Goal: Task Accomplishment & Management: Manage account settings

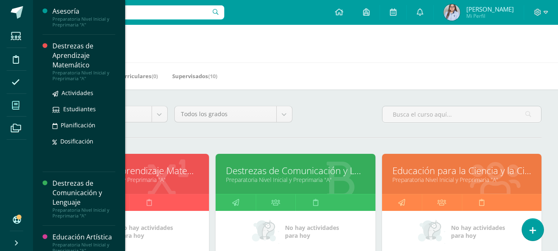
click at [52, 54] on div "Destrezas de Aprendizaje Matemático" at bounding box center [83, 55] width 63 height 28
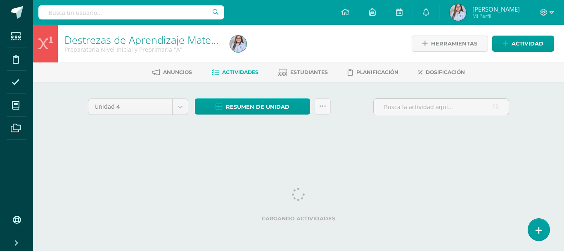
click at [354, 47] on div at bounding box center [311, 44] width 169 height 38
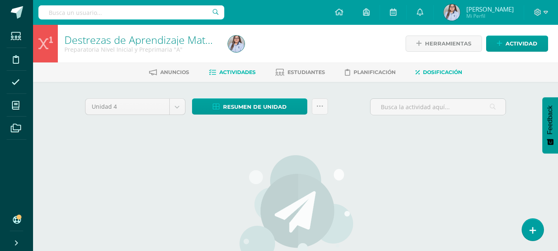
click at [429, 71] on span "Dosificación" at bounding box center [442, 72] width 39 height 6
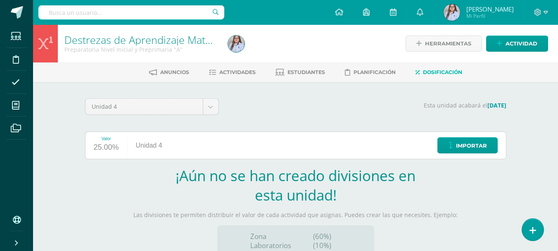
scroll to position [99, 0]
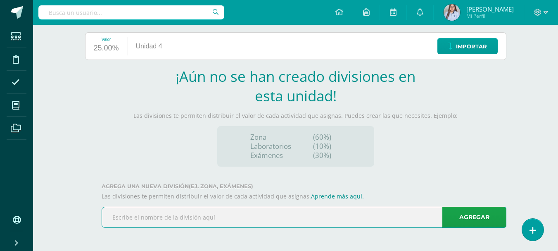
click at [401, 216] on input "text" at bounding box center [304, 217] width 404 height 20
type input "Actividades Sumatorias"
click at [472, 217] on link "Agregar" at bounding box center [474, 216] width 64 height 21
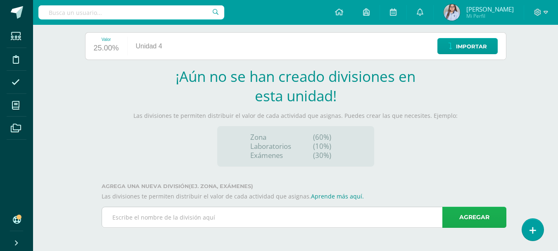
scroll to position [17, 0]
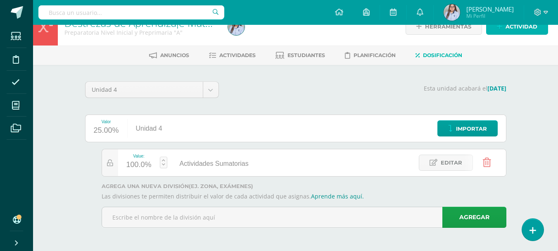
click at [510, 28] on span "Actividad" at bounding box center [521, 26] width 32 height 15
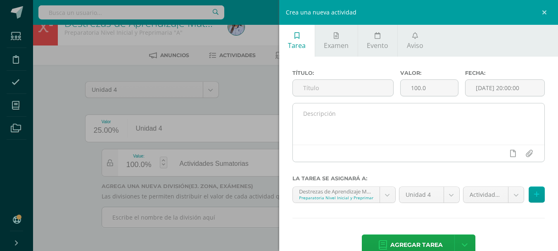
click at [331, 116] on textarea at bounding box center [419, 123] width 252 height 41
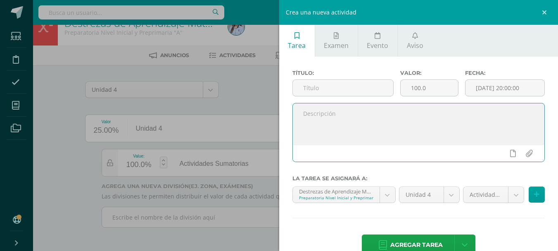
paste textarea "Experimento de la [PERSON_NAME] y agua de color. Dibujar evidencia paso a paso."
type textarea "Experimento de la [PERSON_NAME] y agua de color. Dibujar evidencia paso a paso."
click at [332, 88] on input "text" at bounding box center [343, 88] width 100 height 16
drag, startPoint x: 304, startPoint y: 114, endPoint x: 337, endPoint y: 113, distance: 33.1
click at [337, 113] on textarea "Experimento de la [PERSON_NAME] y agua de color. Dibujar evidencia paso a paso." at bounding box center [419, 123] width 252 height 41
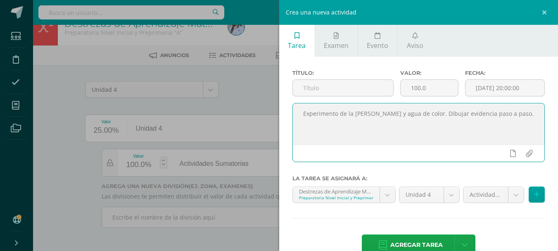
click at [337, 113] on textarea "Experimento de la [PERSON_NAME] y agua de color. Dibujar evidencia paso a paso." at bounding box center [419, 123] width 252 height 41
click at [334, 87] on input "text" at bounding box center [343, 88] width 100 height 16
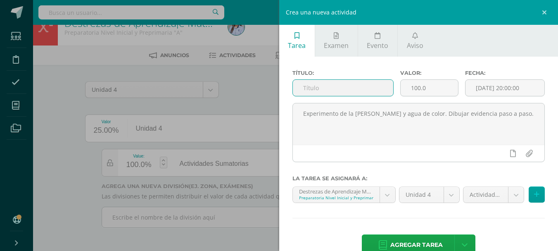
paste input "Experimento de la [PERSON_NAME] y agua de color. Dibujar evidencia paso a paso."
type input "Experimento de la [PERSON_NAME] y agua de color. Dibujar evidencia paso a paso."
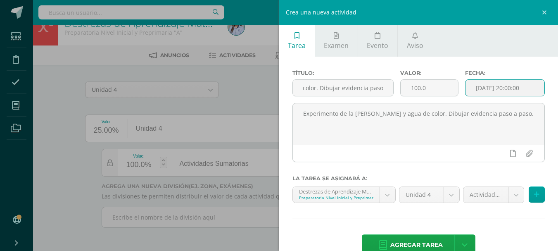
click at [493, 87] on input "[DATE] 20:00:00" at bounding box center [504, 88] width 79 height 16
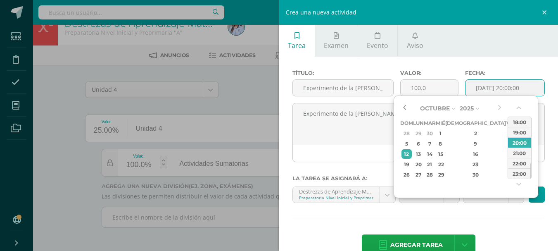
click at [406, 109] on button "button" at bounding box center [404, 108] width 8 height 12
click at [507, 177] on div "29" at bounding box center [510, 174] width 7 height 9
click at [520, 106] on button "button" at bounding box center [519, 109] width 8 height 12
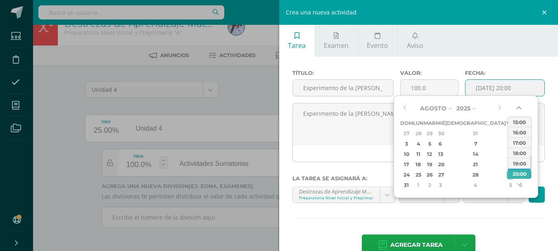
click at [520, 106] on button "button" at bounding box center [519, 109] width 8 height 12
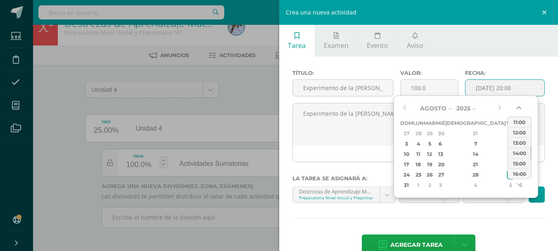
click at [520, 106] on button "button" at bounding box center [519, 109] width 8 height 12
click at [522, 132] on div "08:00" at bounding box center [519, 132] width 23 height 10
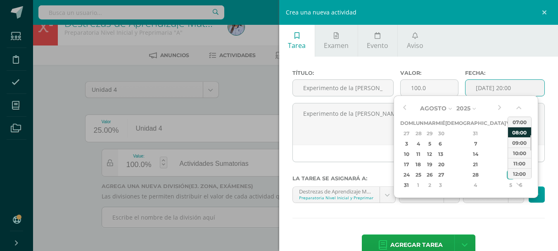
type input "2025-08-29 08:00"
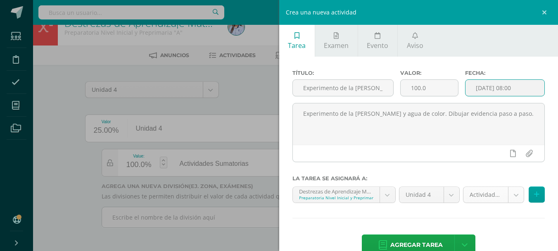
click at [510, 199] on body "Las divisiones de la Unidad 4 han sido actualizadas Estudiantes Disciplina Asis…" at bounding box center [279, 117] width 558 height 268
click at [448, 193] on body "Las divisiones de la Unidad 4 han sido actualizadas Estudiantes Disciplina Asis…" at bounding box center [279, 117] width 558 height 268
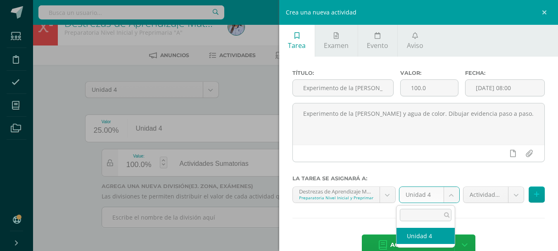
click at [448, 193] on body "Las divisiones de la Unidad 4 han sido actualizadas Estudiantes Disciplina Asis…" at bounding box center [279, 117] width 558 height 268
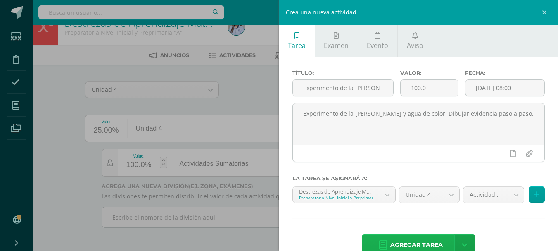
click at [404, 243] on span "Agregar tarea" at bounding box center [416, 245] width 52 height 20
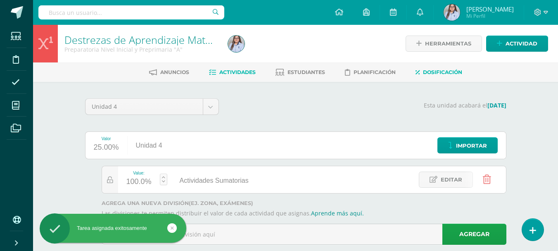
click at [244, 72] on span "Actividades" at bounding box center [237, 72] width 36 height 6
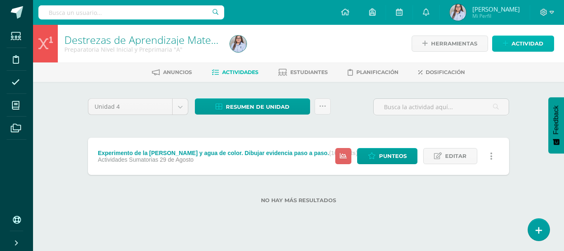
click at [501, 40] on link "Actividad" at bounding box center [523, 44] width 62 height 16
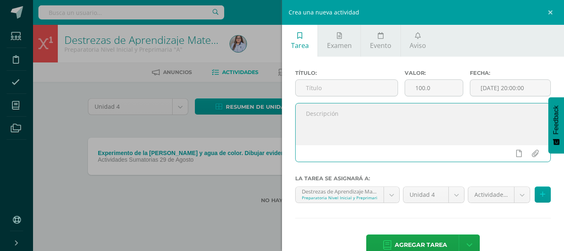
click at [339, 114] on textarea at bounding box center [423, 123] width 255 height 41
paste textarea "Realiza un experimento y presenta: Hipótesis, explicación del experimento y res…"
type textarea "Realiza un experimento y presenta: Hipótesis, explicación del experimento y res…"
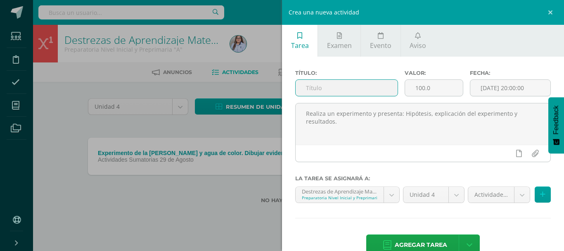
click at [339, 89] on input "text" at bounding box center [347, 88] width 102 height 16
type input "Presentación de Experimento"
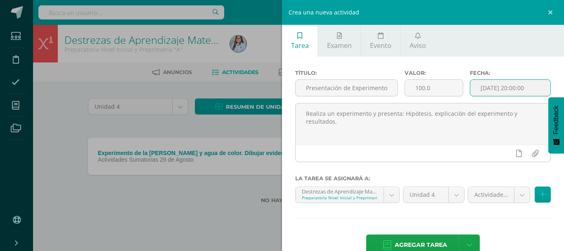
scroll to position [0, 0]
click at [522, 88] on input "[DATE] 20:00:00" at bounding box center [510, 88] width 80 height 16
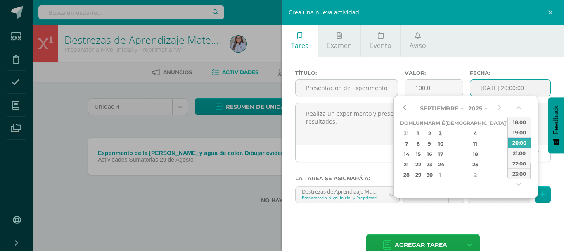
click at [403, 107] on button "button" at bounding box center [404, 108] width 8 height 12
click at [507, 133] on div "5" at bounding box center [510, 132] width 7 height 9
click at [517, 107] on button "button" at bounding box center [519, 109] width 8 height 12
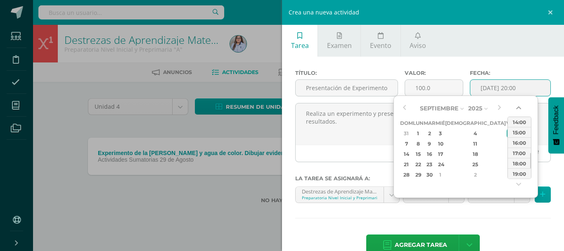
click at [517, 107] on button "button" at bounding box center [519, 109] width 8 height 12
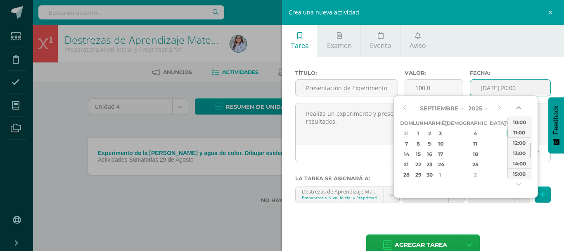
click at [517, 107] on button "button" at bounding box center [519, 109] width 8 height 12
click at [520, 143] on div "08:00" at bounding box center [519, 142] width 23 height 10
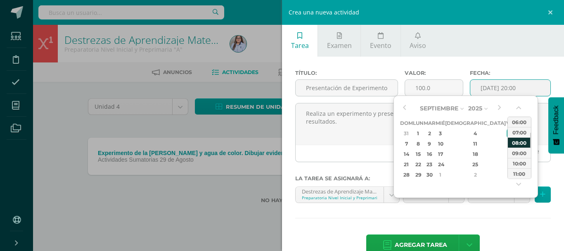
type input "2025-09-05 08:00"
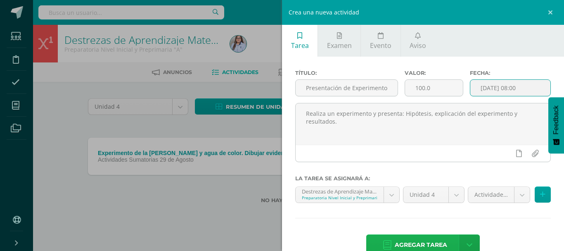
click at [406, 243] on span "Agregar tarea" at bounding box center [421, 245] width 52 height 20
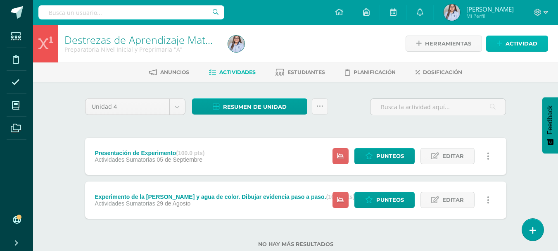
click at [501, 43] on icon at bounding box center [499, 43] width 5 height 7
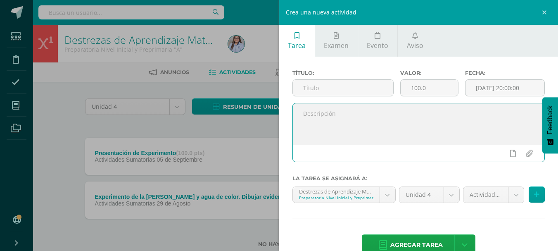
click at [354, 118] on textarea at bounding box center [419, 123] width 252 height 41
paste textarea "Divide y colorea según indica cada fracción."
type textarea "Divide y colorea según indica cada fracción."
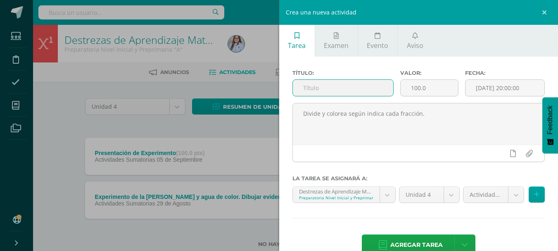
click at [343, 85] on input "text" at bounding box center [343, 88] width 100 height 16
type input "Fracciones"
click at [489, 85] on input "[DATE] 20:00:00" at bounding box center [504, 88] width 79 height 16
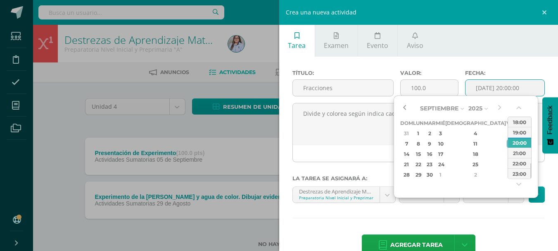
click at [405, 106] on button "button" at bounding box center [404, 108] width 8 height 12
click at [507, 143] on div "12" at bounding box center [510, 143] width 7 height 9
click at [520, 109] on button "button" at bounding box center [519, 109] width 8 height 12
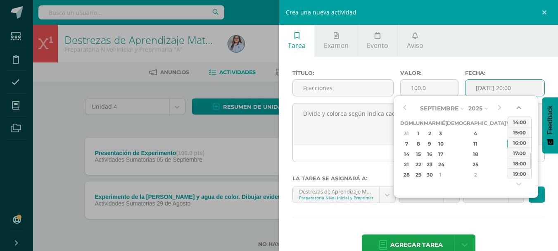
click at [520, 109] on button "button" at bounding box center [519, 109] width 8 height 12
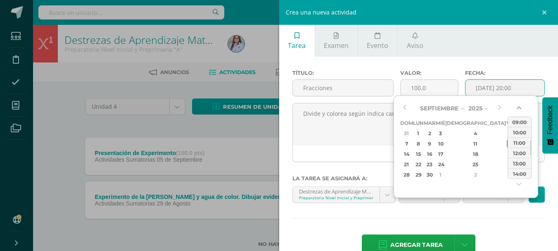
click at [520, 109] on button "button" at bounding box center [519, 109] width 8 height 12
click at [520, 119] on div "08:00" at bounding box center [519, 121] width 23 height 10
type input "2025-09-12 08:00"
click at [446, 213] on div "Título: Fracciones Valor: 100.0 Fecha: 2025-09-12 08:00 Divide y colorea según …" at bounding box center [418, 164] width 279 height 214
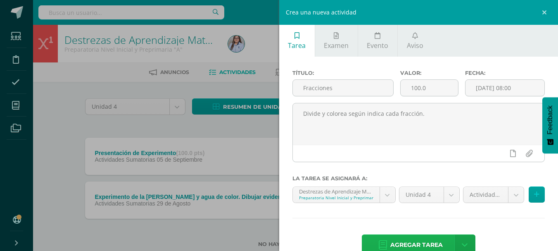
click at [410, 241] on span "Agregar tarea" at bounding box center [416, 245] width 52 height 20
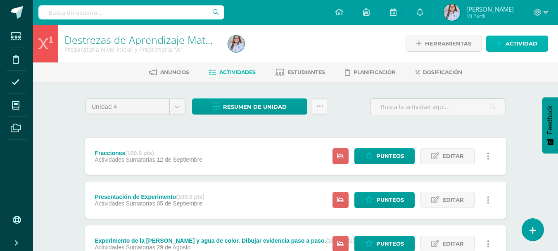
click at [500, 40] on icon at bounding box center [499, 43] width 5 height 7
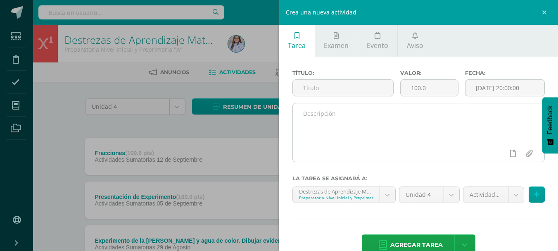
click at [323, 114] on textarea at bounding box center [419, 123] width 252 height 41
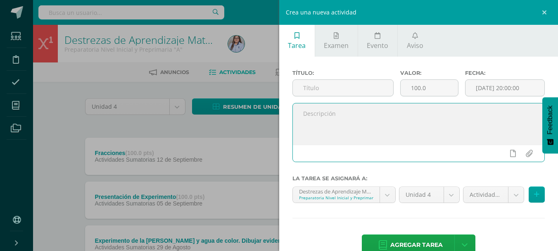
paste textarea "Conoce el dinero de Guatemala y suma o resta cuánto dinero necesita para realiz…"
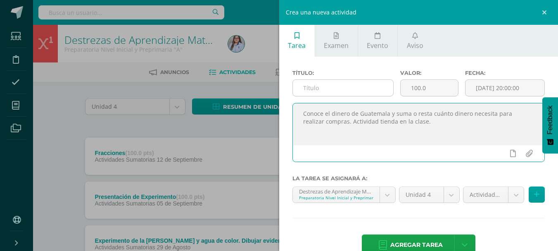
type textarea "Conoce el dinero de Guatemala y suma o resta cuánto dinero necesita para realiz…"
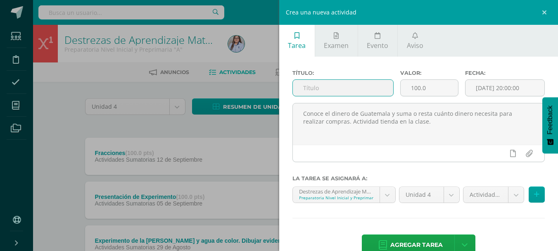
click at [322, 89] on input "text" at bounding box center [343, 88] width 100 height 16
type input "Moneda de Guatemala"
click at [483, 93] on input "[DATE] 20:00:00" at bounding box center [504, 88] width 79 height 16
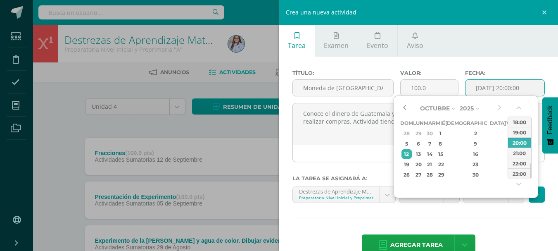
click at [407, 108] on button "button" at bounding box center [404, 108] width 8 height 12
click at [507, 154] on div "19" at bounding box center [510, 153] width 7 height 9
click at [507, 165] on div "26" at bounding box center [510, 163] width 7 height 9
click at [507, 155] on div "19" at bounding box center [510, 153] width 7 height 9
click at [518, 107] on button "button" at bounding box center [519, 109] width 8 height 12
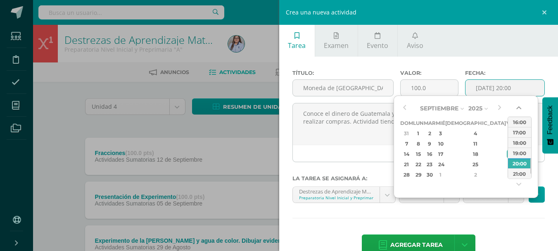
click at [518, 107] on button "button" at bounding box center [519, 109] width 8 height 12
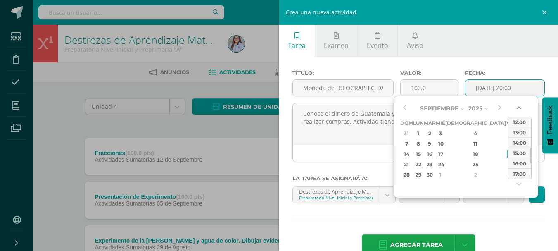
click at [518, 107] on button "button" at bounding box center [519, 109] width 8 height 12
click at [519, 122] on div "08:00" at bounding box center [519, 121] width 23 height 10
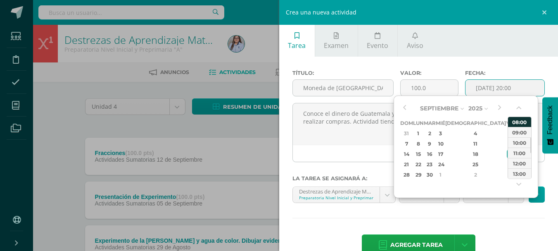
type input "2025-09-19 08:00"
click at [466, 211] on div "Título: Moneda de Guatemala Valor: 100.0 Fecha: 2025-09-19 08:00 Conoce el dine…" at bounding box center [418, 164] width 279 height 214
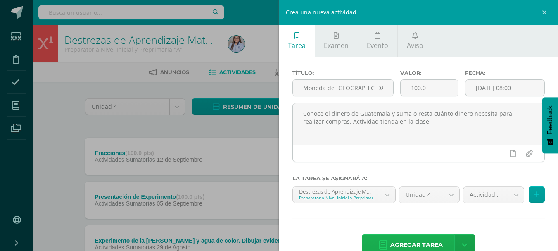
click at [408, 240] on span "Agregar tarea" at bounding box center [416, 245] width 52 height 20
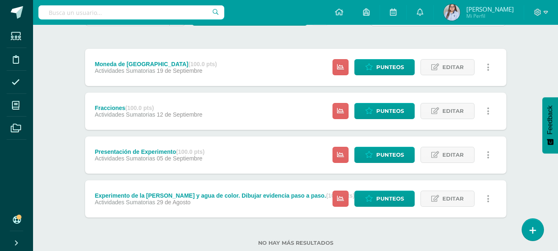
scroll to position [110, 0]
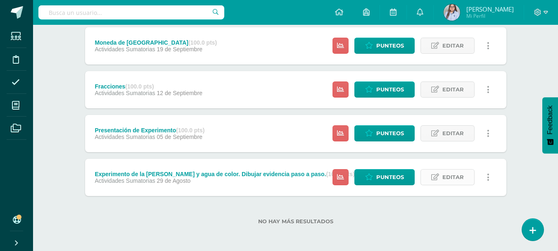
click at [445, 179] on span "Editar" at bounding box center [452, 176] width 21 height 15
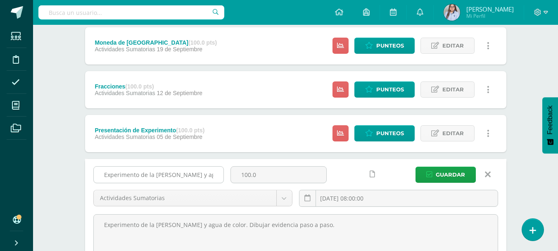
click at [202, 174] on input "Experimento de la [PERSON_NAME] y agua de color. Dibujar evidencia paso a paso." at bounding box center [159, 174] width 130 height 16
click at [114, 177] on input "Experimento de la [PERSON_NAME] y agua de color. Dibujar evidencia paso a paso." at bounding box center [159, 174] width 130 height 16
drag, startPoint x: 142, startPoint y: 175, endPoint x: 216, endPoint y: 175, distance: 73.9
click at [216, 175] on input "Experimento de la [PERSON_NAME] y agua de color. Dibujar evidencia paso a paso." at bounding box center [159, 174] width 130 height 16
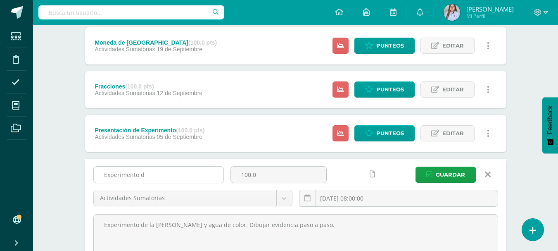
scroll to position [0, 0]
type input "Experimento"
click at [444, 176] on span "Guardar" at bounding box center [450, 174] width 29 height 15
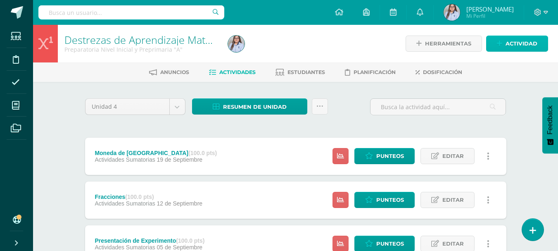
click at [511, 42] on span "Actividad" at bounding box center [521, 43] width 32 height 15
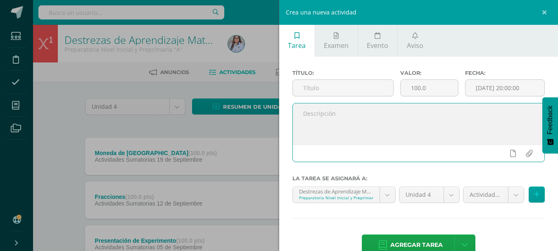
click at [306, 125] on textarea at bounding box center [419, 123] width 252 height 41
paste textarea "Conoce la hora en punto y la hora y media del reloj."
type textarea "Conoce la hora en punto y la hora y media del reloj."
click at [314, 83] on input "text" at bounding box center [343, 88] width 100 height 16
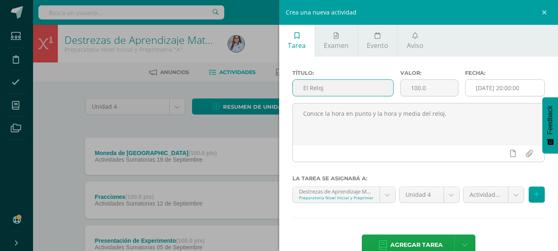
type input "El Reloj"
click at [501, 86] on input "[DATE] 20:00:00" at bounding box center [504, 88] width 79 height 16
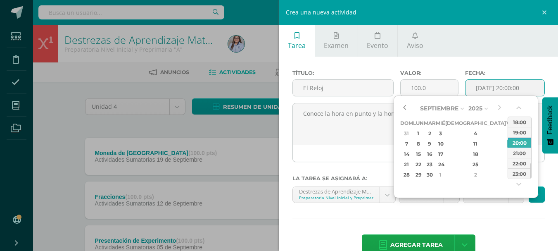
click at [404, 107] on button "button" at bounding box center [404, 108] width 8 height 12
click at [507, 164] on div "26" at bounding box center [510, 163] width 7 height 9
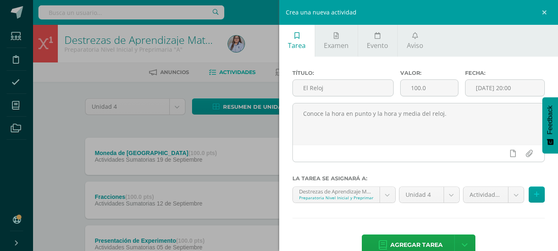
click at [528, 62] on div "Título: El Reloj Valor: 100.0 Fecha: 2025-09-26 20:00 Conoce la hora en punto y…" at bounding box center [418, 164] width 279 height 214
click at [513, 86] on input "2025-09-26 20:00" at bounding box center [504, 88] width 79 height 16
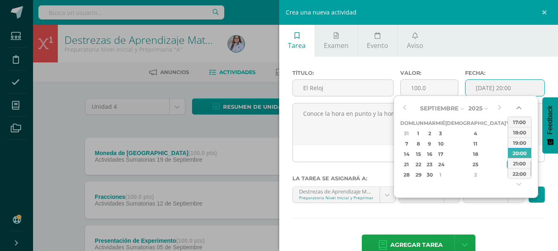
click at [519, 106] on button "button" at bounding box center [519, 109] width 8 height 12
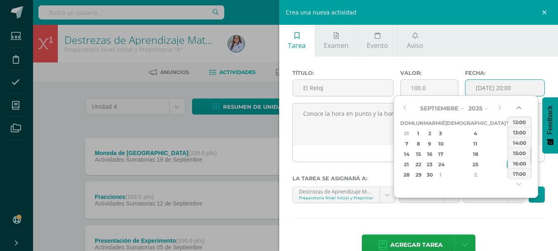
click at [519, 106] on button "button" at bounding box center [519, 109] width 8 height 12
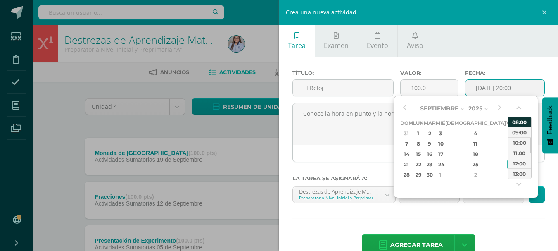
click at [519, 121] on div "08:00" at bounding box center [519, 121] width 23 height 10
type input "2025-09-26 08:00"
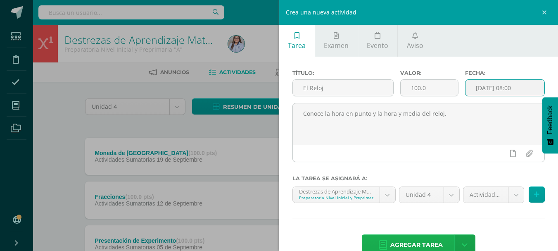
click at [404, 242] on span "Agregar tarea" at bounding box center [416, 245] width 52 height 20
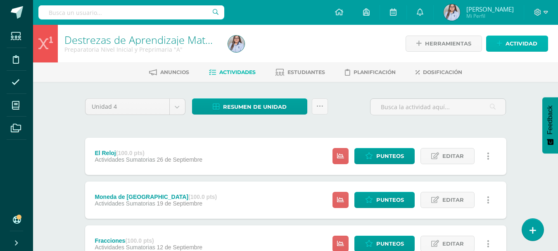
click at [518, 44] on span "Actividad" at bounding box center [521, 43] width 32 height 15
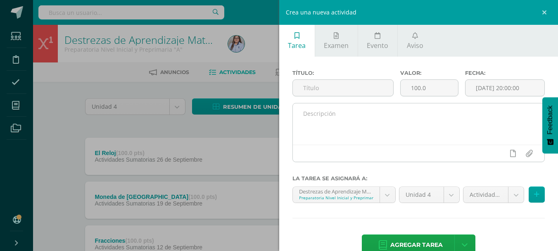
click at [327, 115] on textarea at bounding box center [419, 123] width 252 height 41
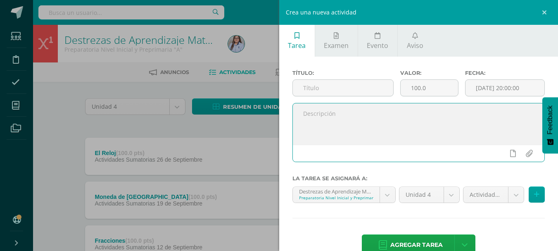
paste textarea "Nombra los días de la semana y los meses del año."
type textarea "Nombra los días de la semana y los meses del año."
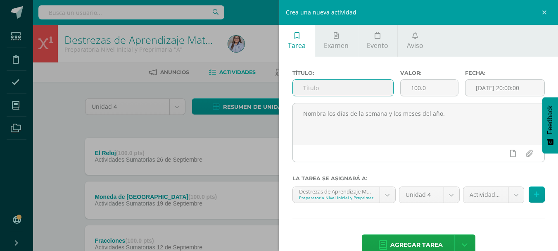
click at [328, 88] on input "text" at bounding box center [343, 88] width 100 height 16
type input "Calendario"
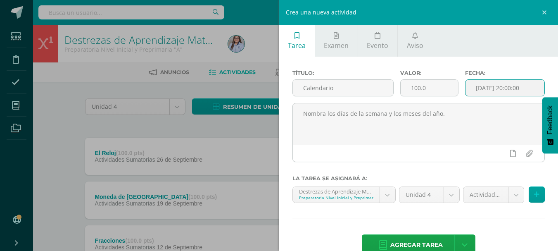
click at [513, 93] on input "[DATE] 20:00:00" at bounding box center [504, 88] width 79 height 16
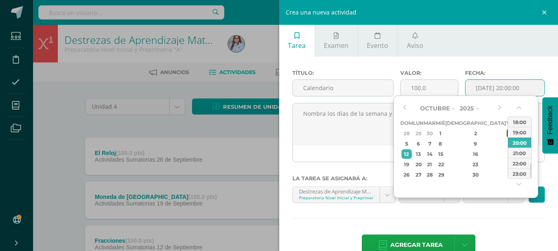
click at [507, 133] on div "3" at bounding box center [510, 132] width 7 height 9
click at [517, 107] on button "button" at bounding box center [519, 109] width 8 height 12
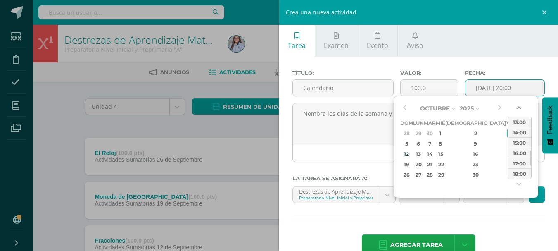
click at [517, 107] on button "button" at bounding box center [519, 109] width 8 height 12
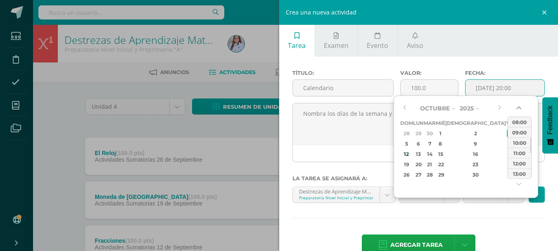
click at [517, 107] on button "button" at bounding box center [519, 109] width 8 height 12
click at [520, 141] on div "08:00" at bounding box center [519, 142] width 23 height 10
type input "2025-10-03 08:00"
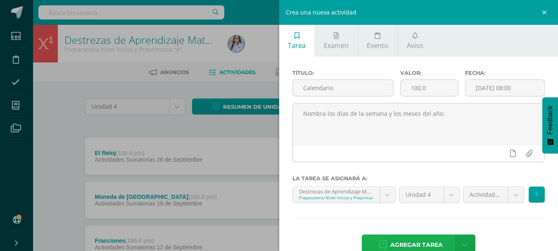
click at [411, 237] on span "Agregar tarea" at bounding box center [416, 245] width 52 height 20
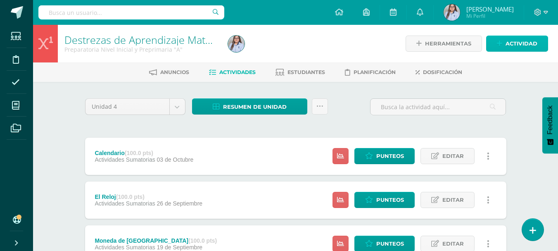
click at [508, 45] on span "Actividad" at bounding box center [521, 43] width 32 height 15
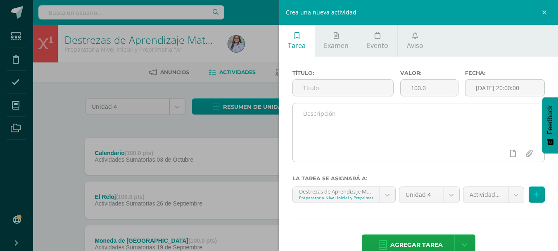
click at [377, 109] on textarea at bounding box center [419, 123] width 252 height 41
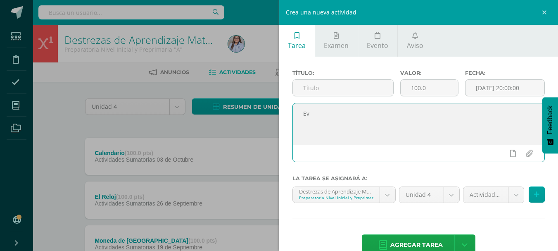
type textarea "E"
paste textarea "Completa serie numérica, cuenta elementos, conteo de 2 en 2 de 5 en 5 y de 10 e…"
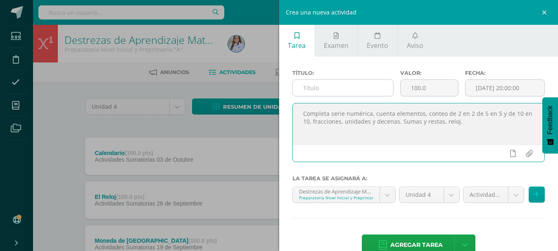
type textarea "Completa serie numérica, cuenta elementos, conteo de 2 en 2 de 5 en 5 y de 10 e…"
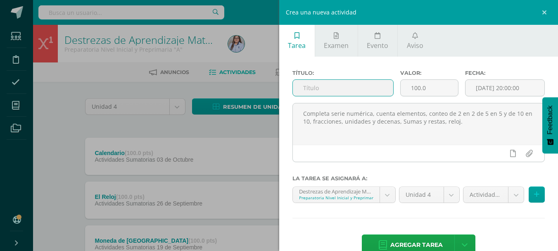
click at [315, 88] on input "text" at bounding box center [343, 88] width 100 height 16
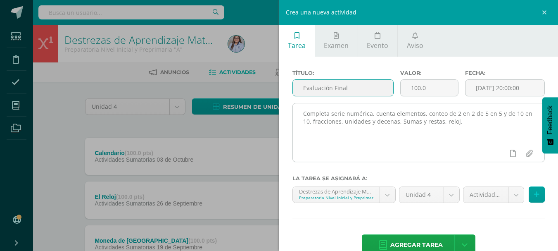
type input "Evaluación Final"
click at [460, 143] on textarea "Completa serie numérica, cuenta elementos, conteo de 2 en 2 de 5 en 5 y de 10 e…" at bounding box center [419, 123] width 252 height 41
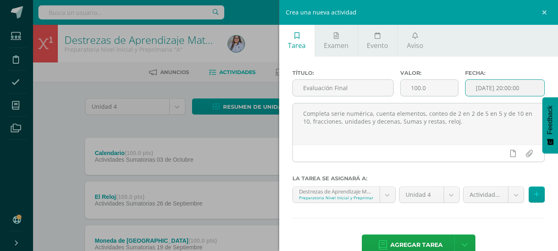
click at [505, 86] on input "[DATE] 20:00:00" at bounding box center [504, 88] width 79 height 16
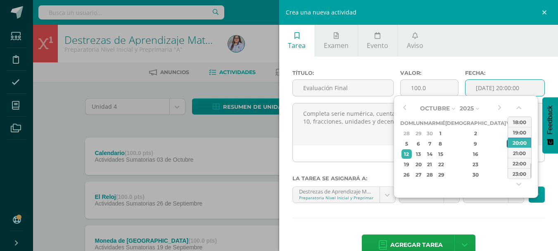
click at [507, 142] on div "10" at bounding box center [510, 143] width 7 height 9
click at [518, 107] on button "button" at bounding box center [519, 109] width 8 height 12
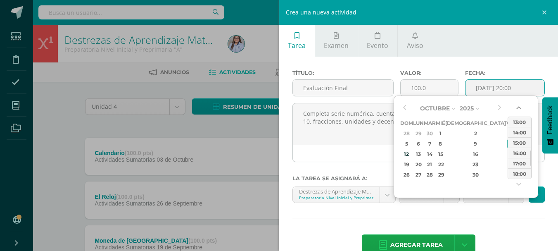
click at [518, 107] on button "button" at bounding box center [519, 109] width 8 height 12
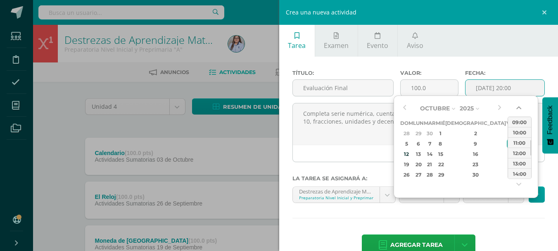
click at [518, 107] on button "button" at bounding box center [519, 109] width 8 height 12
click at [518, 121] on div "08:00" at bounding box center [519, 121] width 23 height 10
type input "2025-10-10 08:00"
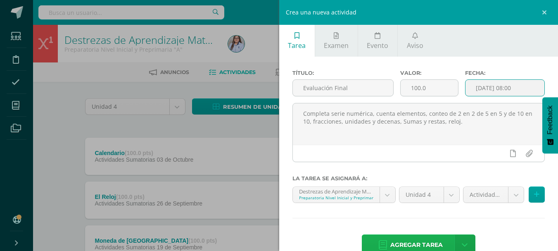
click at [422, 239] on span "Agregar tarea" at bounding box center [416, 245] width 52 height 20
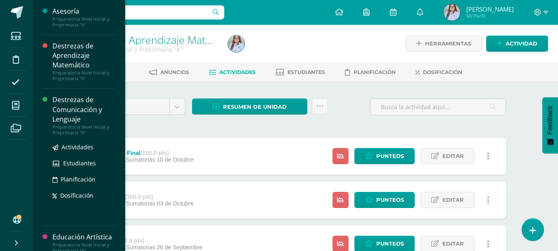
click at [66, 100] on div "Destrezas de Comunicación y Lenguaje" at bounding box center [83, 109] width 63 height 28
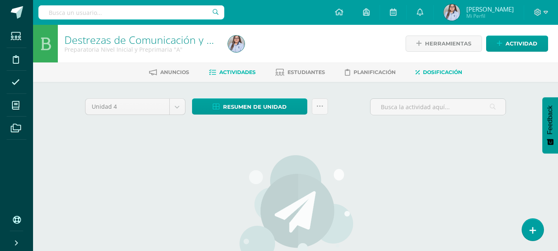
click at [444, 71] on span "Dosificación" at bounding box center [442, 72] width 39 height 6
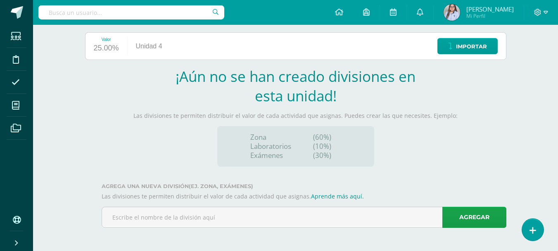
scroll to position [99, 0]
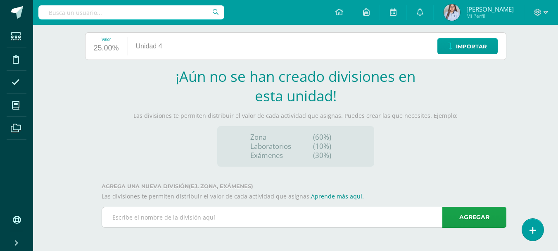
click at [284, 218] on input "text" at bounding box center [304, 217] width 404 height 20
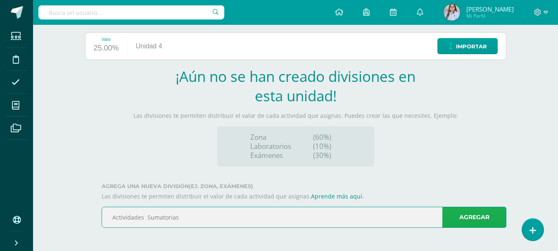
type input "Actividades Sumatorias"
click at [481, 216] on link "Agregar" at bounding box center [474, 216] width 64 height 21
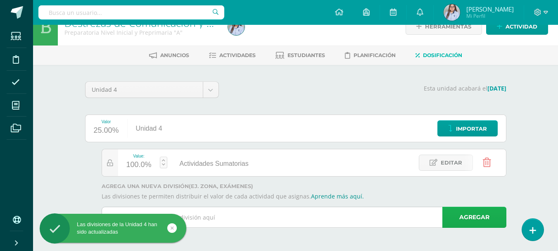
scroll to position [17, 0]
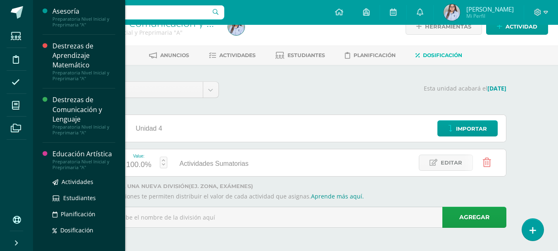
click at [74, 161] on div "Preparatoria Nivel Inicial y Preprimaria "A"" at bounding box center [83, 165] width 63 height 12
click at [76, 155] on div "Educación Artística" at bounding box center [83, 153] width 63 height 9
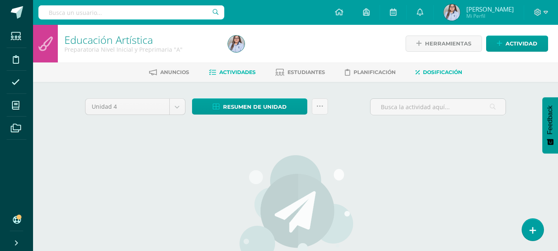
click at [431, 73] on span "Dosificación" at bounding box center [442, 72] width 39 height 6
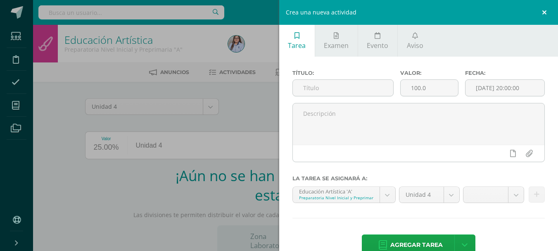
click at [547, 9] on link at bounding box center [545, 12] width 25 height 25
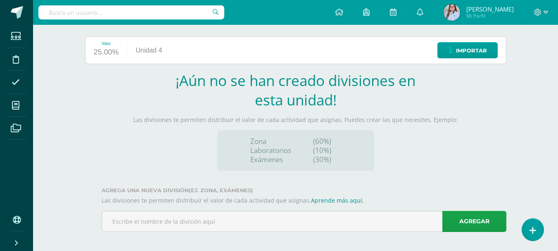
scroll to position [99, 0]
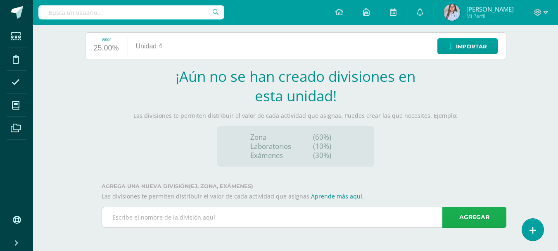
click at [475, 210] on link "Agregar" at bounding box center [474, 216] width 64 height 21
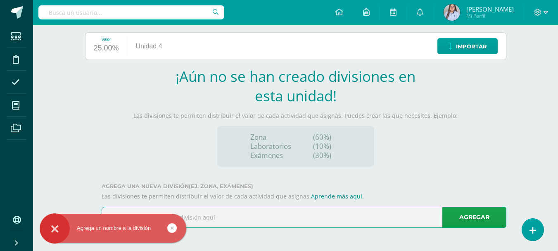
click at [356, 217] on input "text" at bounding box center [304, 217] width 404 height 20
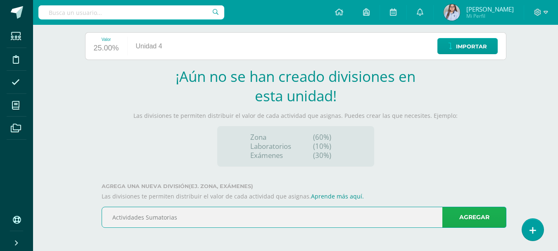
type input "Actividades Sumatorias"
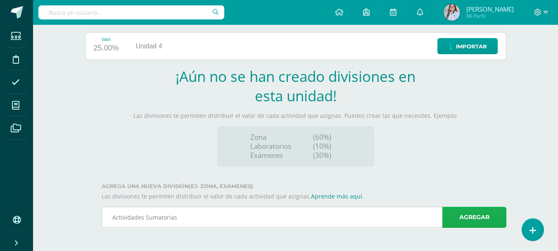
click at [462, 215] on link "Agregar" at bounding box center [474, 216] width 64 height 21
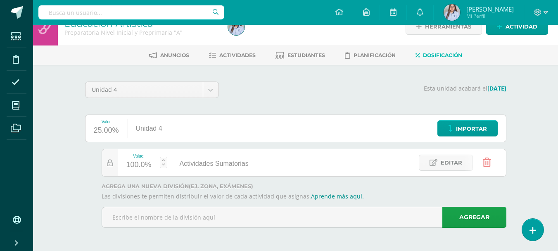
scroll to position [0, 0]
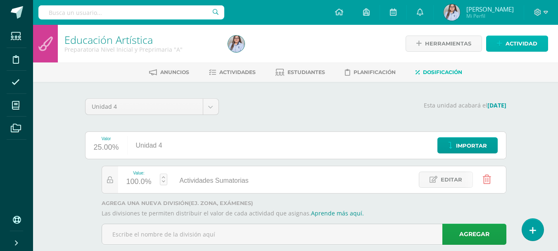
click at [505, 41] on link "Actividad" at bounding box center [517, 44] width 62 height 16
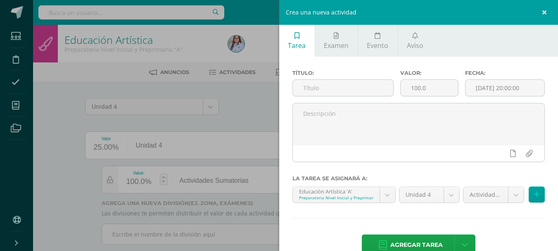
click at [547, 12] on link at bounding box center [545, 12] width 25 height 25
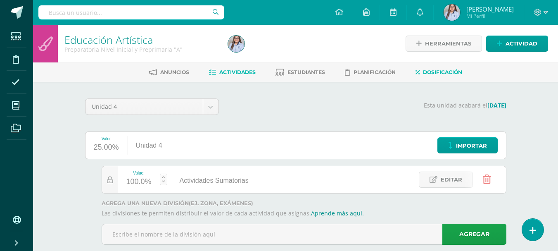
click at [223, 69] on span "Actividades" at bounding box center [237, 72] width 36 height 6
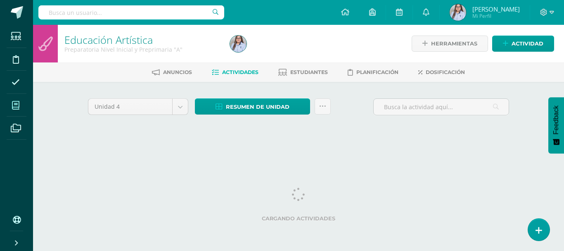
click at [17, 103] on icon at bounding box center [15, 105] width 7 height 8
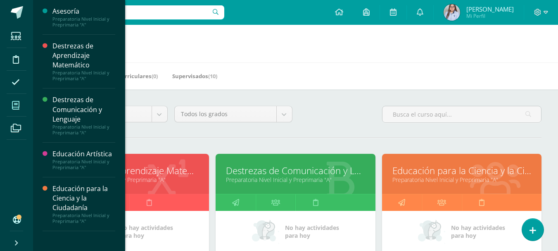
click at [451, 170] on link "Educación para la Ciencia y la Ciudadanía" at bounding box center [461, 170] width 139 height 13
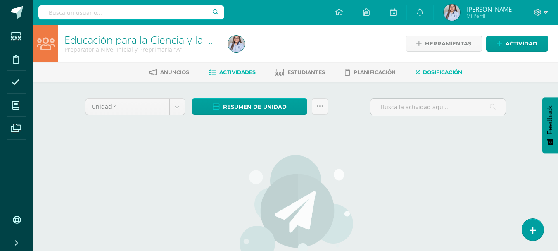
click at [446, 70] on span "Dosificación" at bounding box center [442, 72] width 39 height 6
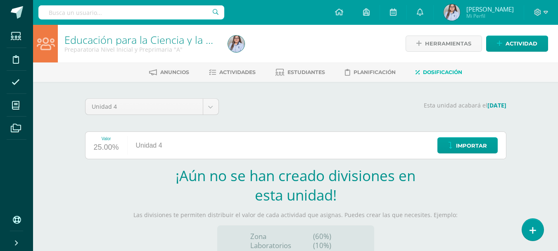
click at [187, 221] on section "¡Aún no se han creado divisiones en esta unidad! Las divisiones te permiten dis…" at bounding box center [295, 216] width 421 height 100
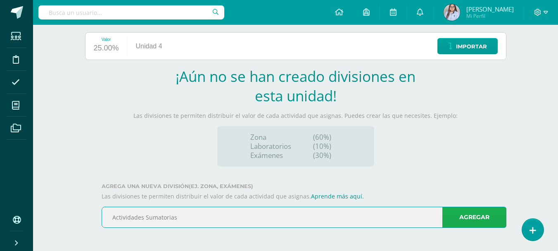
type input "Actividades Sumatorias"
click at [466, 217] on link "Agregar" at bounding box center [474, 216] width 64 height 21
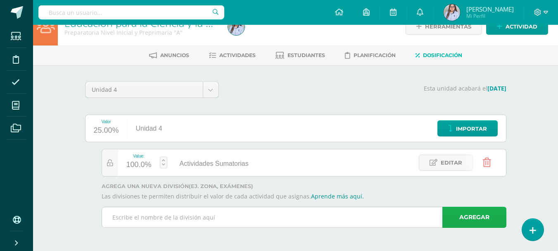
scroll to position [17, 0]
